Goal: Transaction & Acquisition: Book appointment/travel/reservation

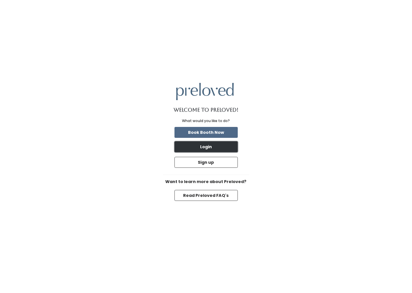
click at [211, 151] on button "Login" at bounding box center [206, 146] width 63 height 11
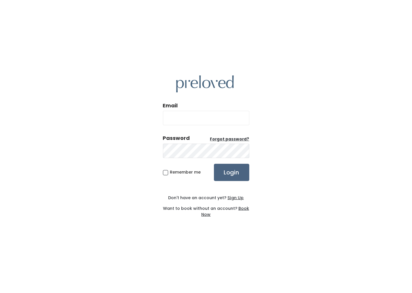
type input "brittney.bs05@gmail.com"
click at [227, 172] on input "Login" at bounding box center [231, 172] width 35 height 17
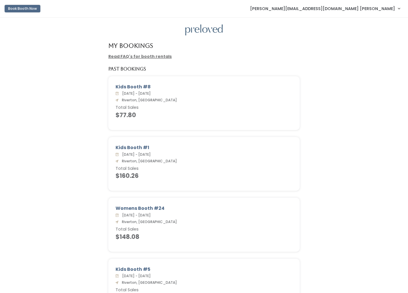
click at [21, 8] on button "Book Booth Now" at bounding box center [23, 8] width 36 height 7
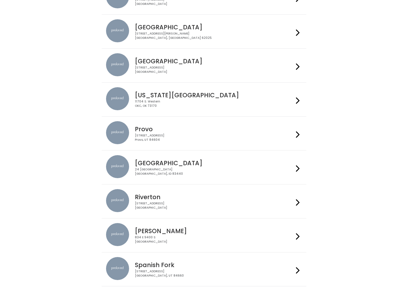
scroll to position [86, 0]
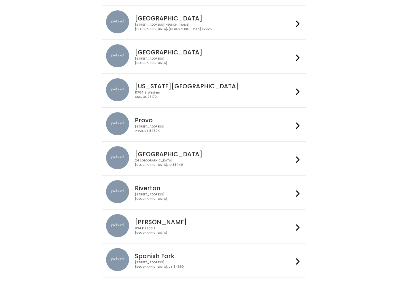
click at [171, 188] on h4 "Riverton" at bounding box center [214, 188] width 158 height 7
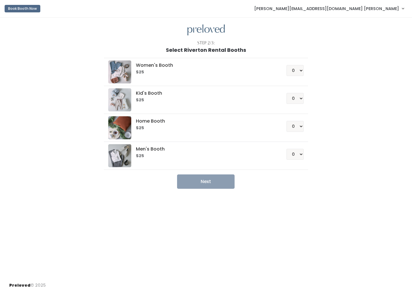
click at [179, 104] on div "Kid's Booth $25 0 1 2 3 4" at bounding box center [206, 99] width 196 height 23
click at [297, 96] on select "0 1 2 3 4" at bounding box center [295, 98] width 17 height 11
select select "1"
click at [287, 93] on select "0 1 2 3 4" at bounding box center [295, 98] width 17 height 11
click at [226, 181] on button "Next" at bounding box center [206, 182] width 58 height 14
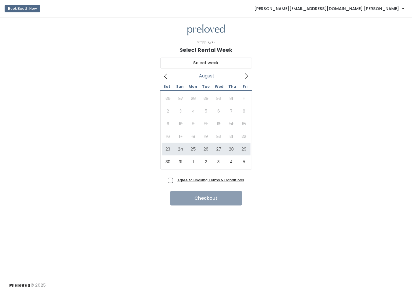
click at [245, 76] on icon at bounding box center [246, 76] width 6 height 6
type input "[DATE] to [DATE]"
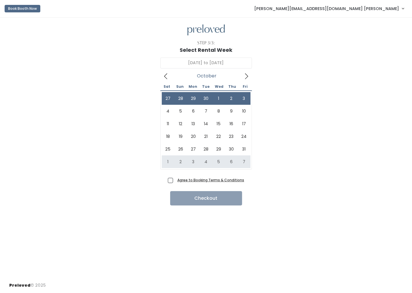
click at [175, 179] on span "Agree to Booking Terms & Conditions" at bounding box center [209, 180] width 69 height 6
click at [175, 179] on input "Agree to Booking Terms & Conditions" at bounding box center [177, 179] width 4 height 4
checkbox input "true"
click at [185, 197] on button "Checkout" at bounding box center [206, 198] width 72 height 14
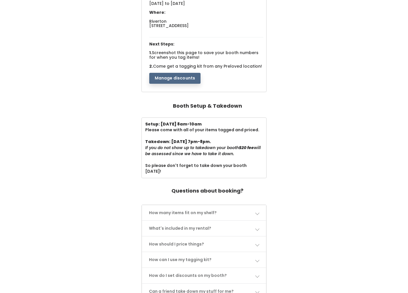
scroll to position [86, 0]
